Goal: Complete application form: Complete application form

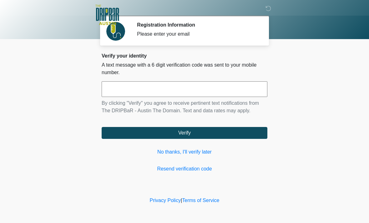
click at [189, 150] on link "No thanks, I'll verify later" at bounding box center [185, 152] width 166 height 8
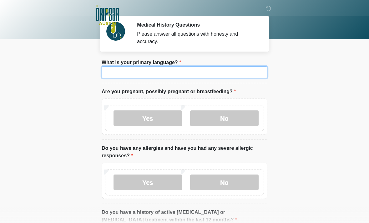
click at [185, 71] on input "What is your primary language?" at bounding box center [185, 72] width 166 height 12
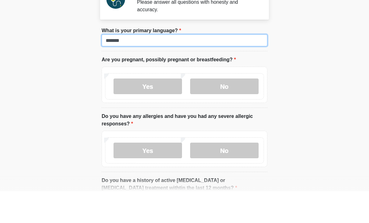
type input "*******"
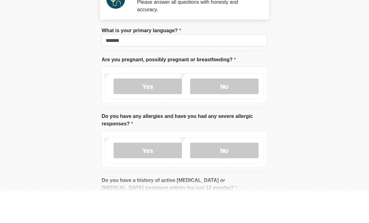
click at [231, 111] on label "No" at bounding box center [224, 119] width 69 height 16
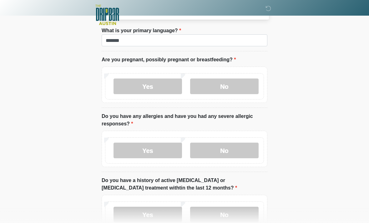
click at [234, 149] on label "No" at bounding box center [224, 151] width 69 height 16
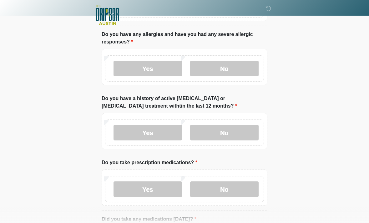
scroll to position [137, 0]
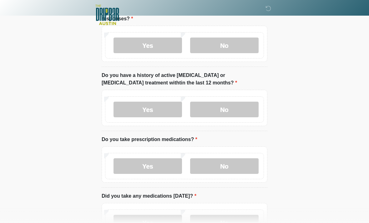
click at [240, 108] on label "No" at bounding box center [224, 110] width 69 height 16
click at [154, 163] on label "Yes" at bounding box center [148, 166] width 69 height 16
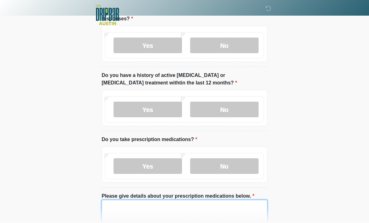
click at [125, 205] on textarea "Please give details about your prescription medications below." at bounding box center [185, 213] width 166 height 27
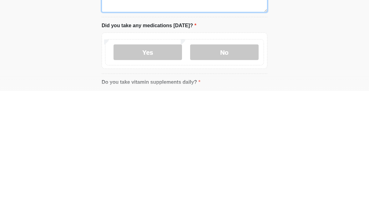
scroll to position [220, 0]
type textarea "**********"
click at [165, 176] on label "Yes" at bounding box center [148, 184] width 69 height 16
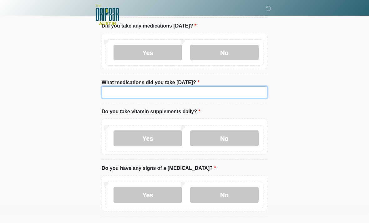
click at [177, 93] on input "What medications did you take [DATE]?" at bounding box center [185, 92] width 166 height 12
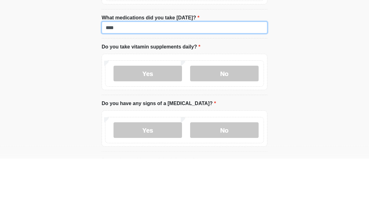
type input "****"
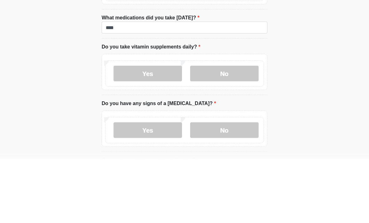
click at [229, 131] on label "No" at bounding box center [224, 139] width 69 height 16
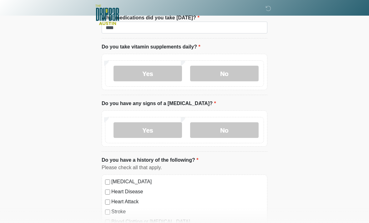
click at [228, 130] on label "No" at bounding box center [224, 130] width 69 height 16
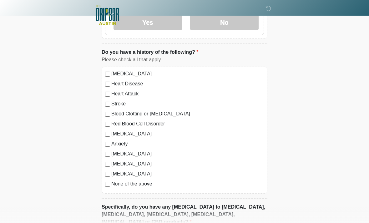
scroll to position [529, 0]
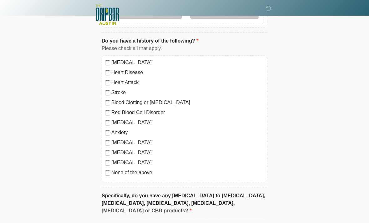
scroll to position [593, 0]
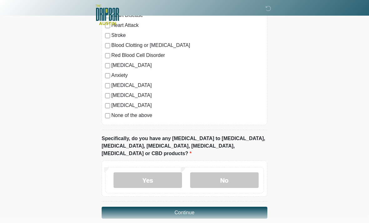
click at [227, 173] on label "No" at bounding box center [224, 181] width 69 height 16
click at [153, 207] on button "Continue" at bounding box center [185, 213] width 166 height 12
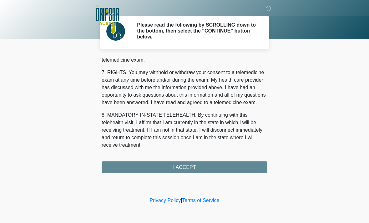
scroll to position [273, 0]
click at [200, 166] on button "I ACCEPT" at bounding box center [185, 168] width 166 height 12
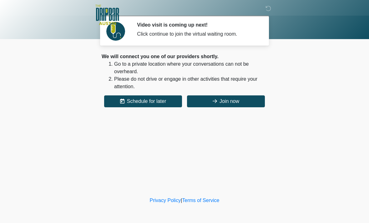
click at [233, 100] on button "Join now" at bounding box center [226, 102] width 78 height 12
